Goal: Information Seeking & Learning: Understand process/instructions

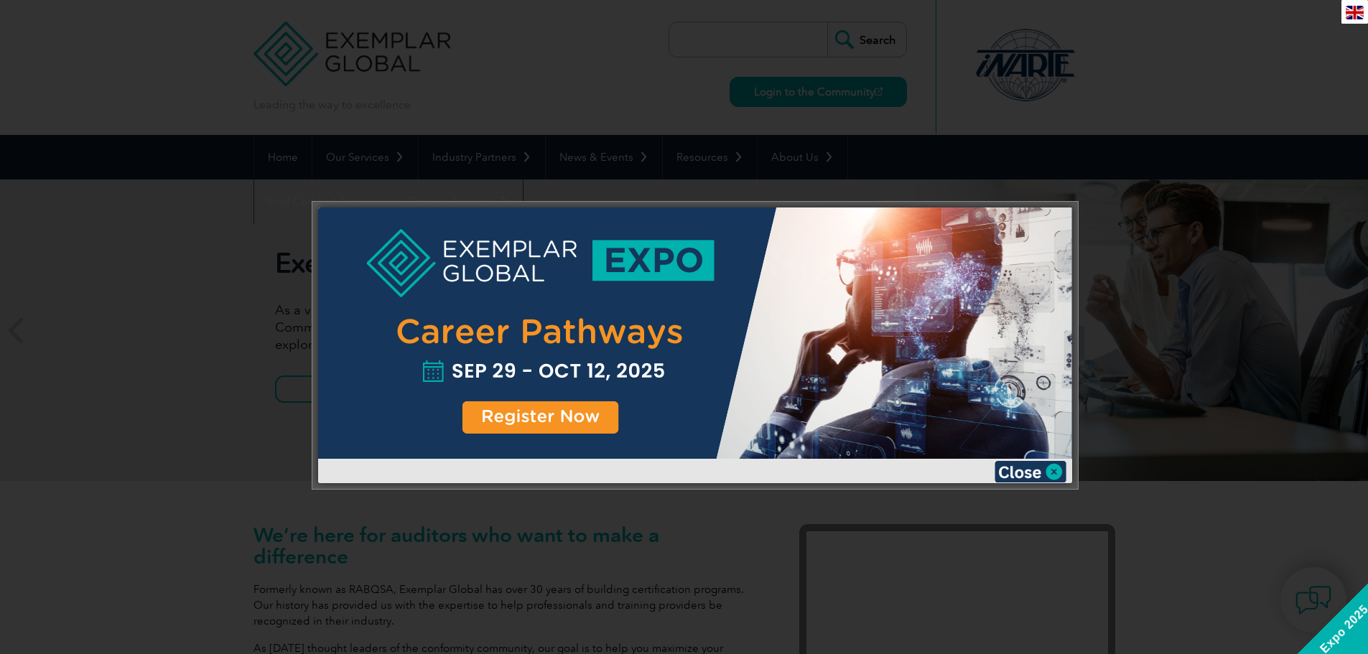
click at [1183, 84] on div at bounding box center [684, 327] width 1368 height 654
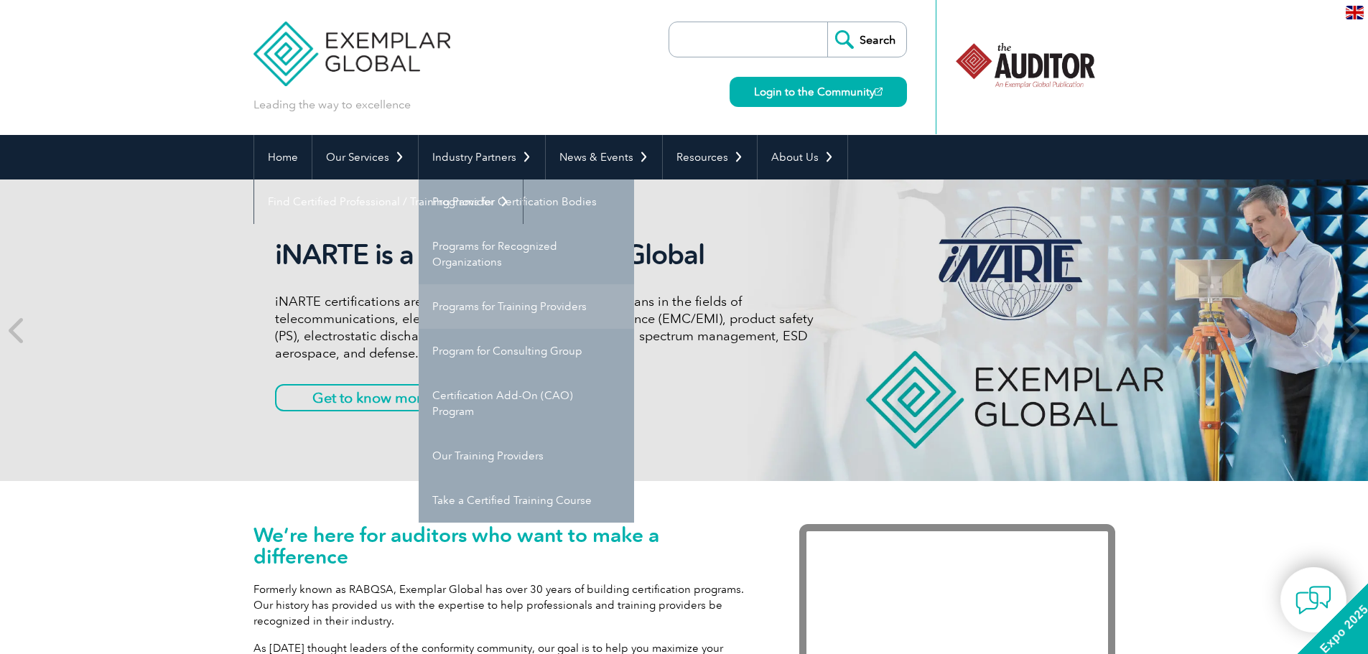
click at [514, 303] on link "Programs for Training Providers" at bounding box center [526, 306] width 215 height 45
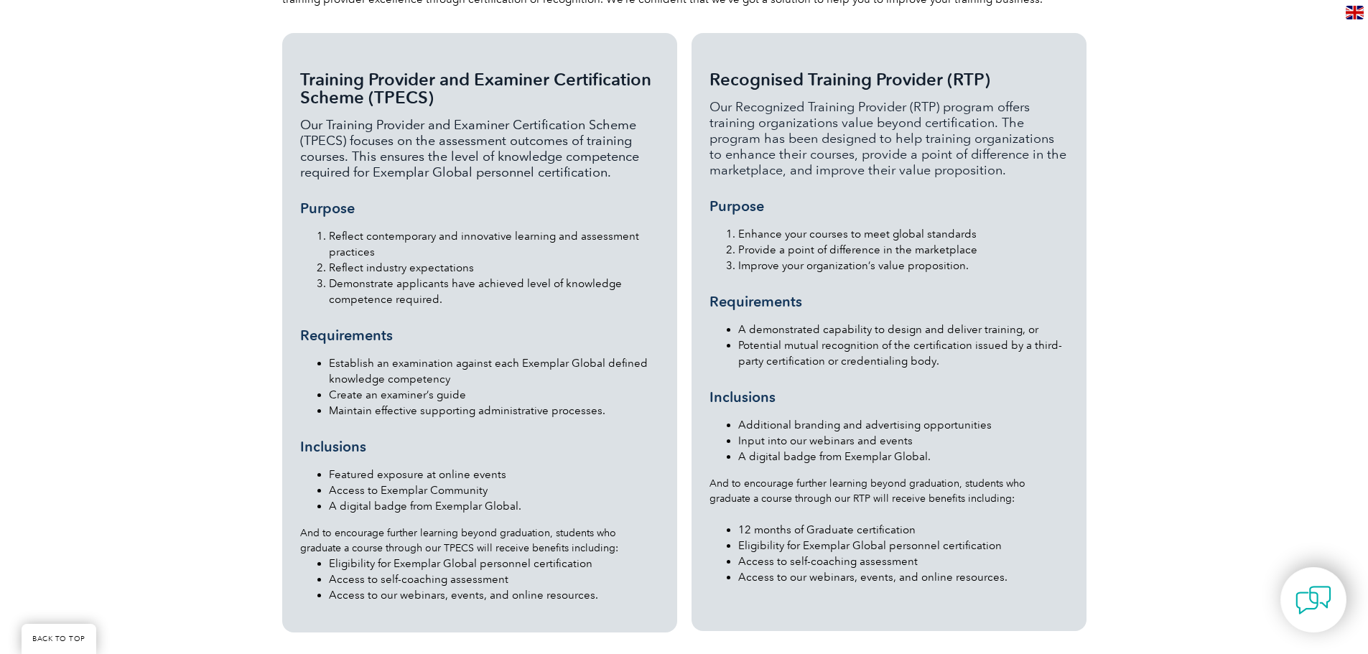
scroll to position [1580, 0]
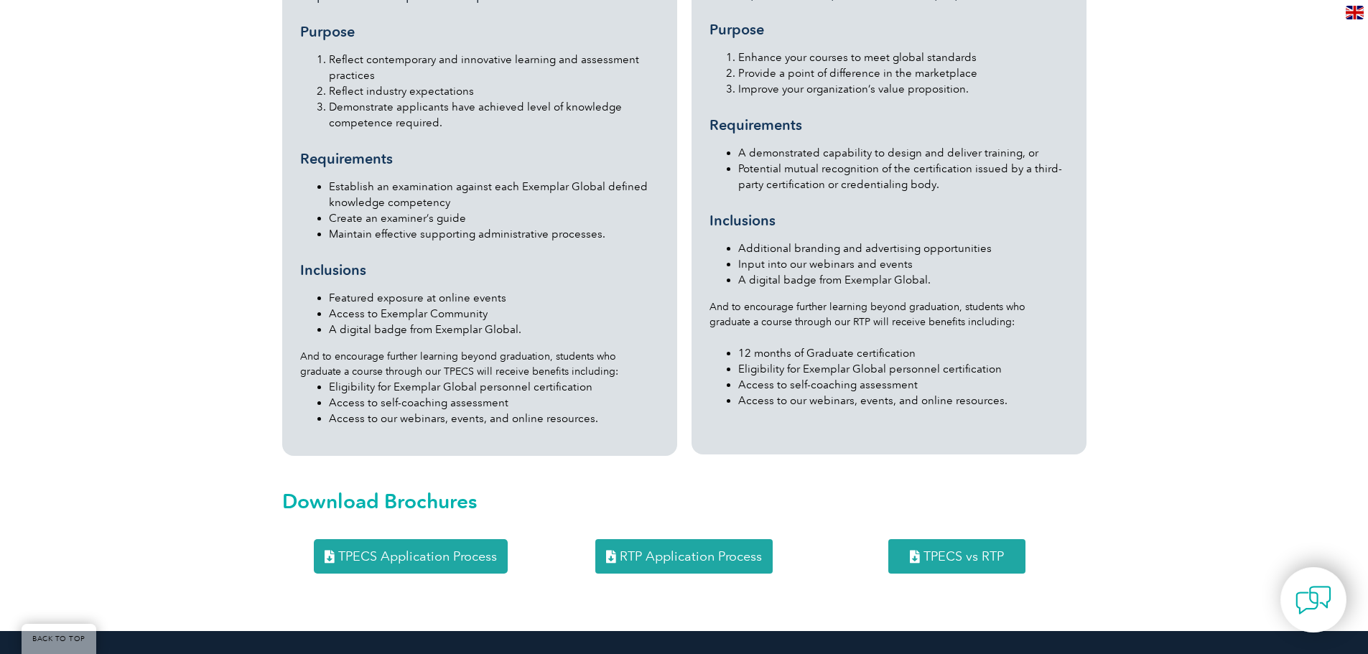
click at [462, 550] on span "TPECS Application Process" at bounding box center [417, 556] width 159 height 13
click at [682, 550] on span "RTP Application Process" at bounding box center [691, 556] width 142 height 13
click at [968, 539] on link "TPECS vs RTP" at bounding box center [957, 556] width 137 height 34
